Goal: Task Accomplishment & Management: Manage account settings

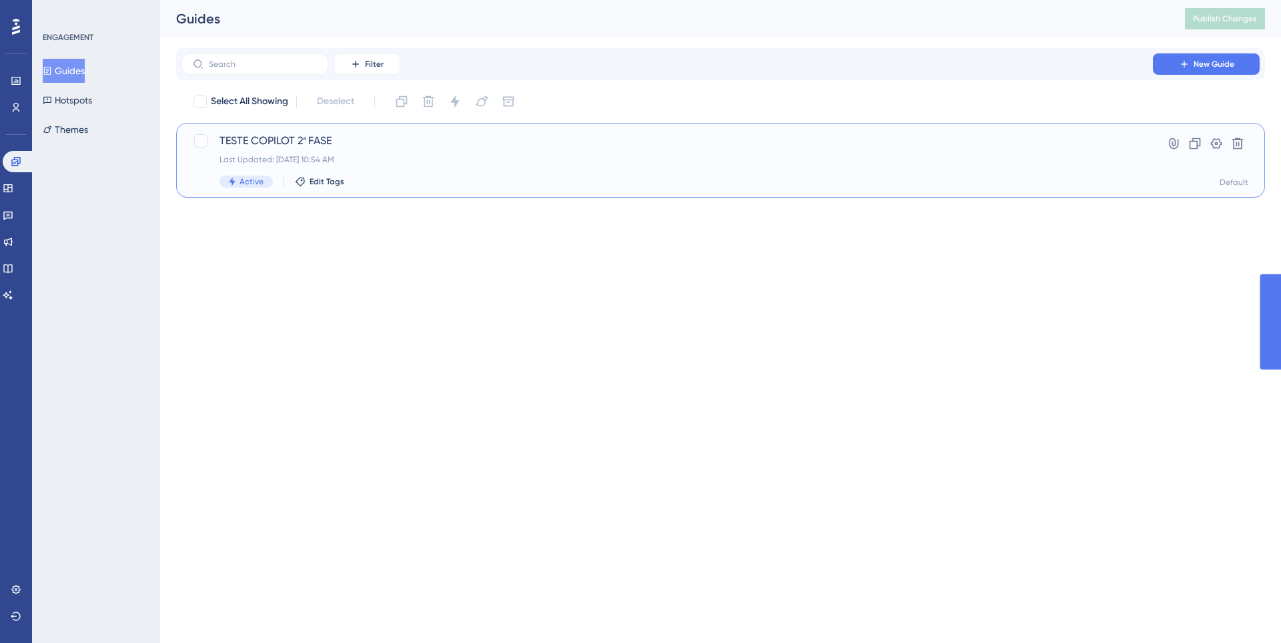
click at [453, 152] on div "TESTE COPILOT 2ª FASE Last Updated: 12 de set. de 2025 10:54 AM Active Edit Tags" at bounding box center [667, 160] width 895 height 55
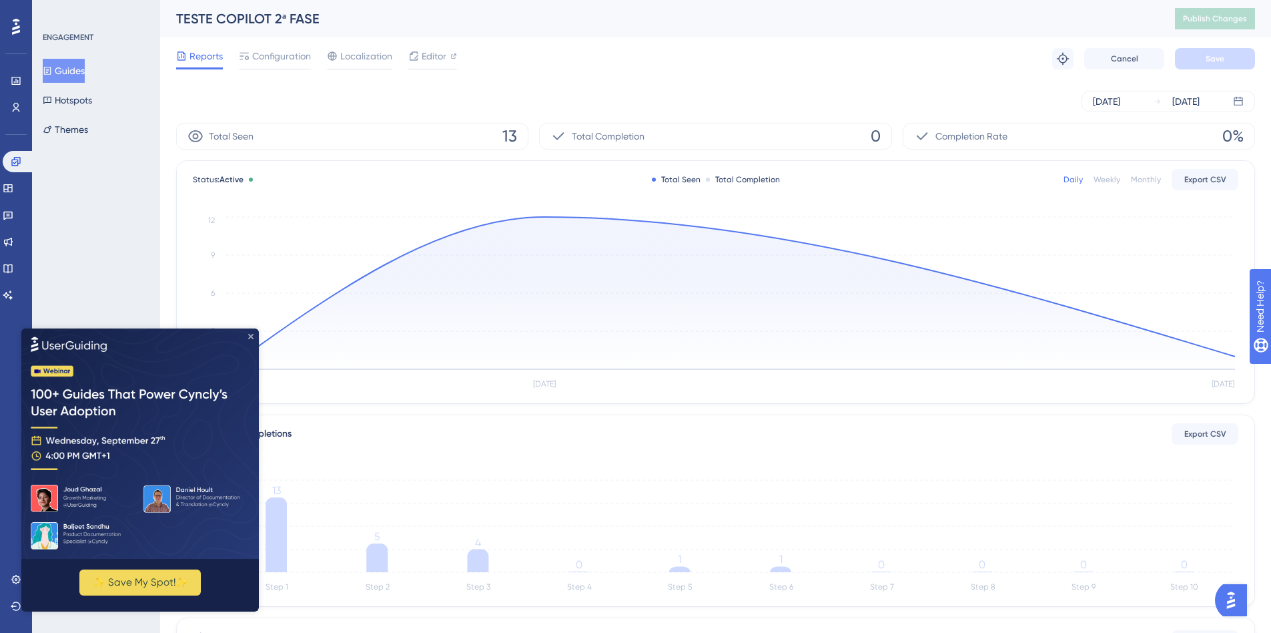
click at [250, 333] on icon "Close Preview" at bounding box center [250, 335] width 5 height 5
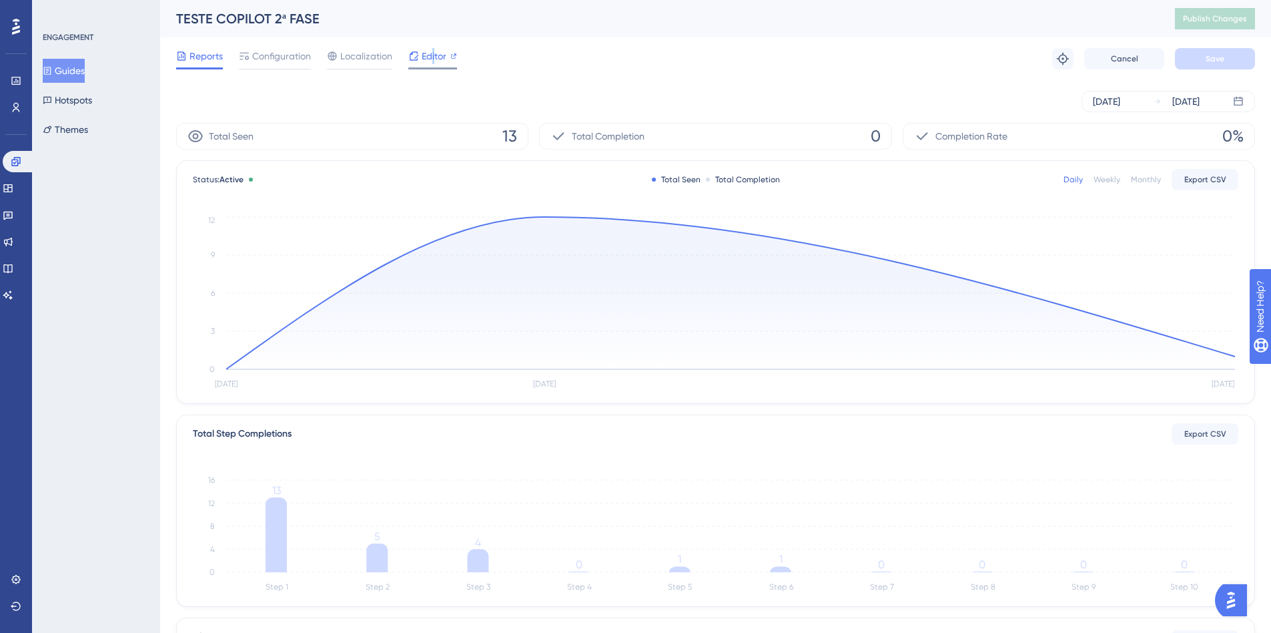
click at [434, 61] on span "Editor" at bounding box center [434, 56] width 25 height 16
click at [435, 64] on div "Editor" at bounding box center [432, 58] width 49 height 21
click at [18, 107] on icon at bounding box center [16, 107] width 7 height 9
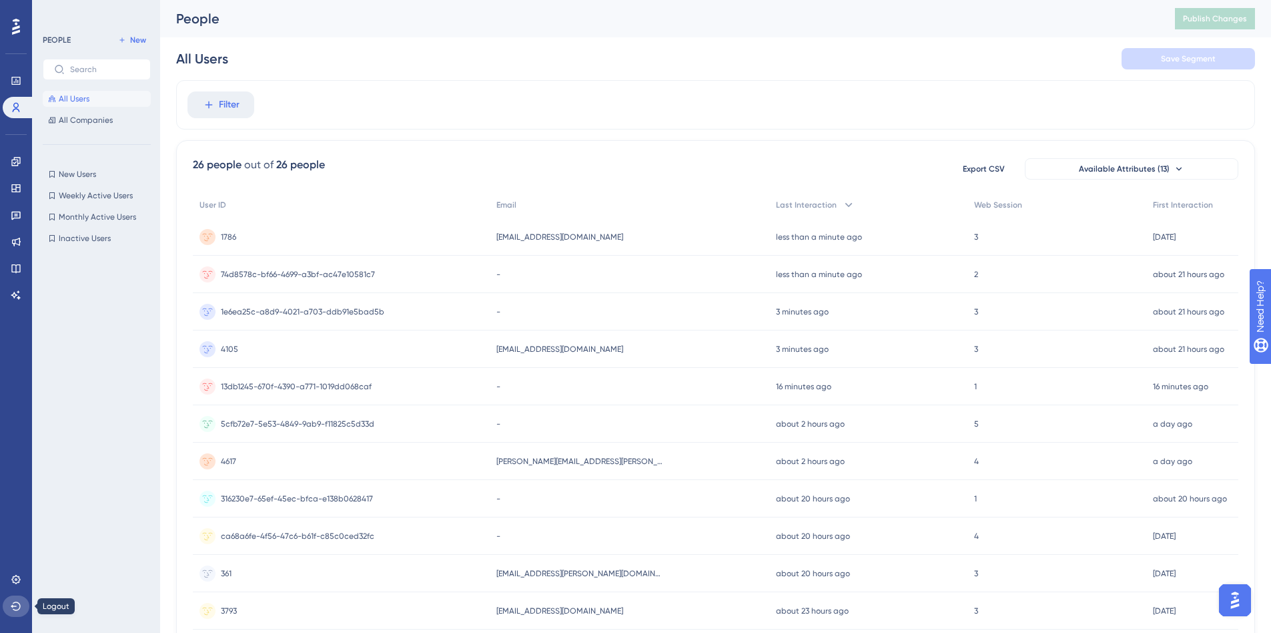
click at [15, 614] on button at bounding box center [16, 605] width 27 height 21
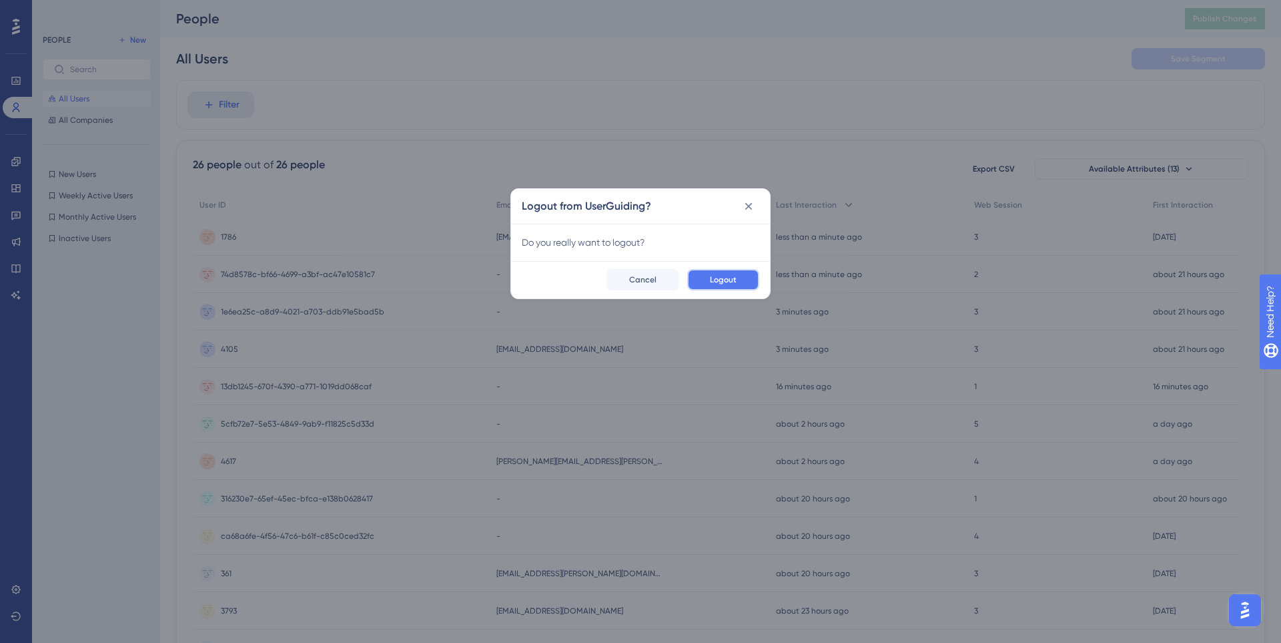
click at [752, 278] on button "Logout" at bounding box center [723, 279] width 72 height 21
